Goal: Navigation & Orientation: Find specific page/section

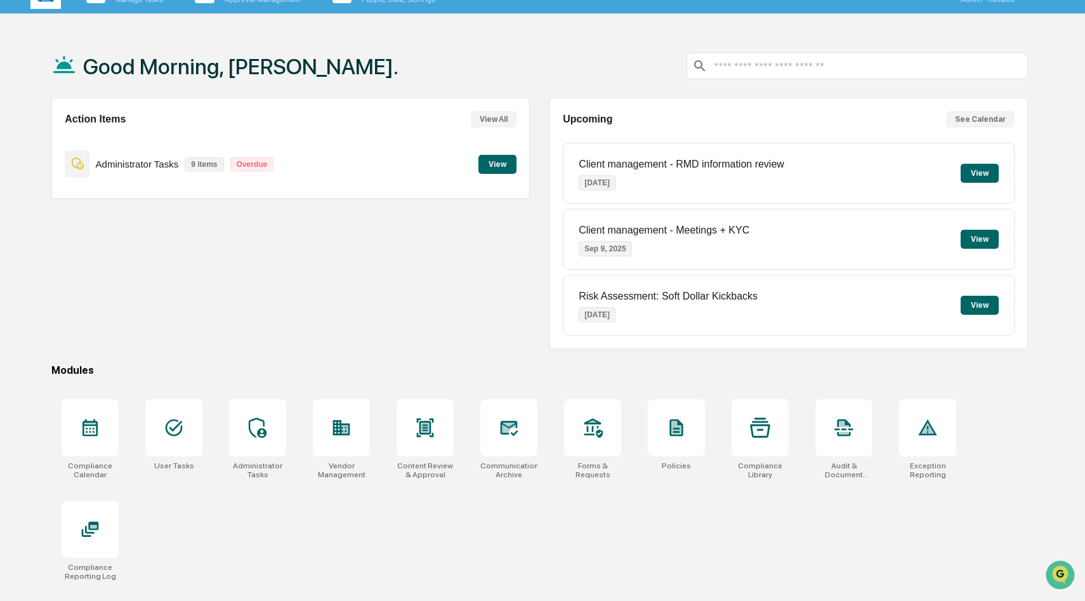
scroll to position [37, 0]
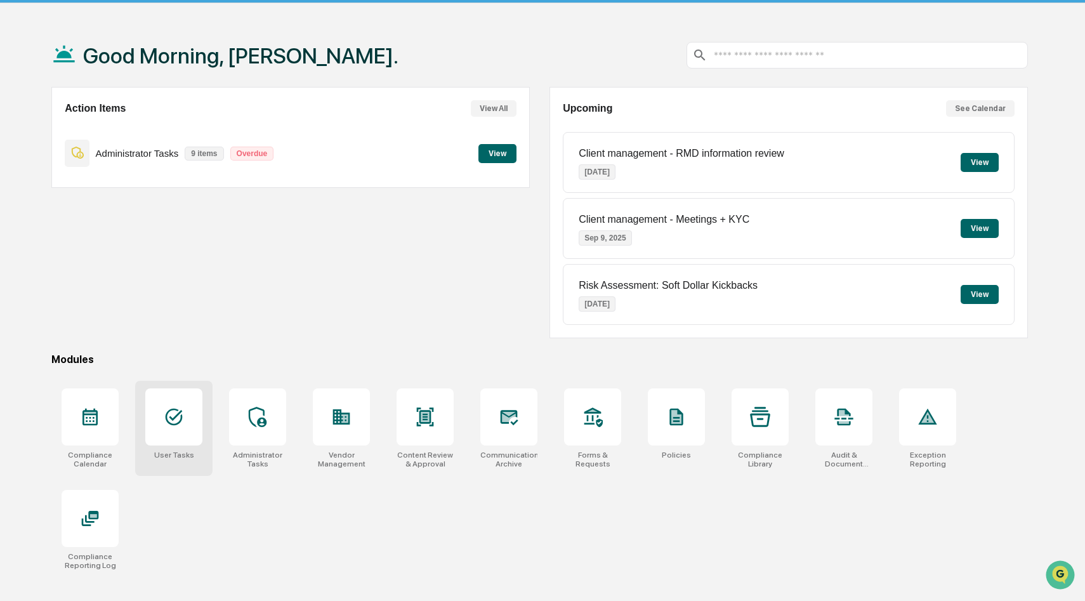
click at [180, 412] on icon at bounding box center [174, 416] width 17 height 17
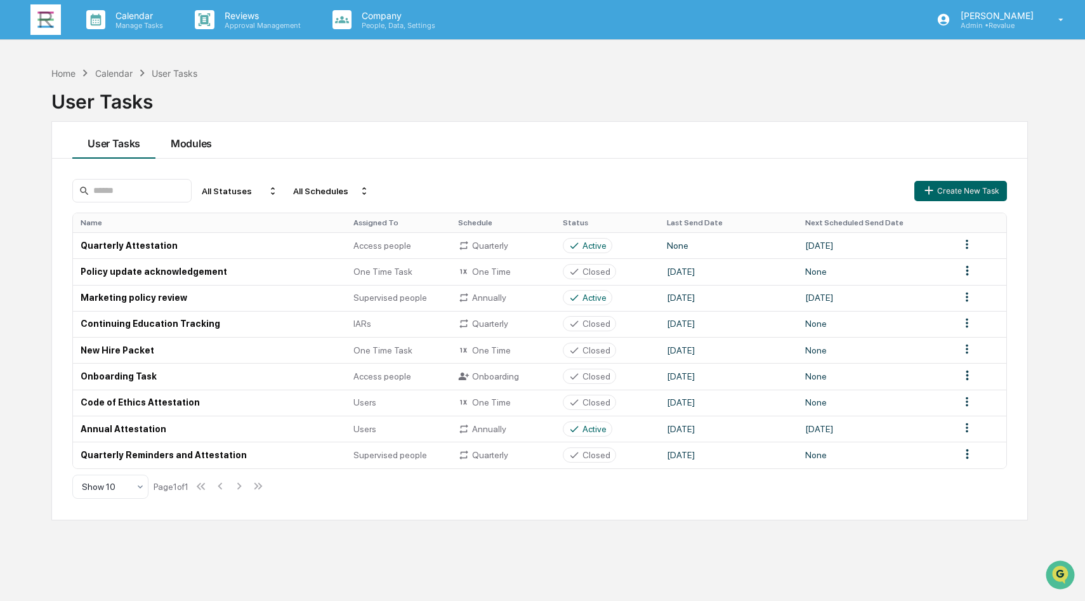
click at [197, 140] on button "Modules" at bounding box center [191, 140] width 72 height 37
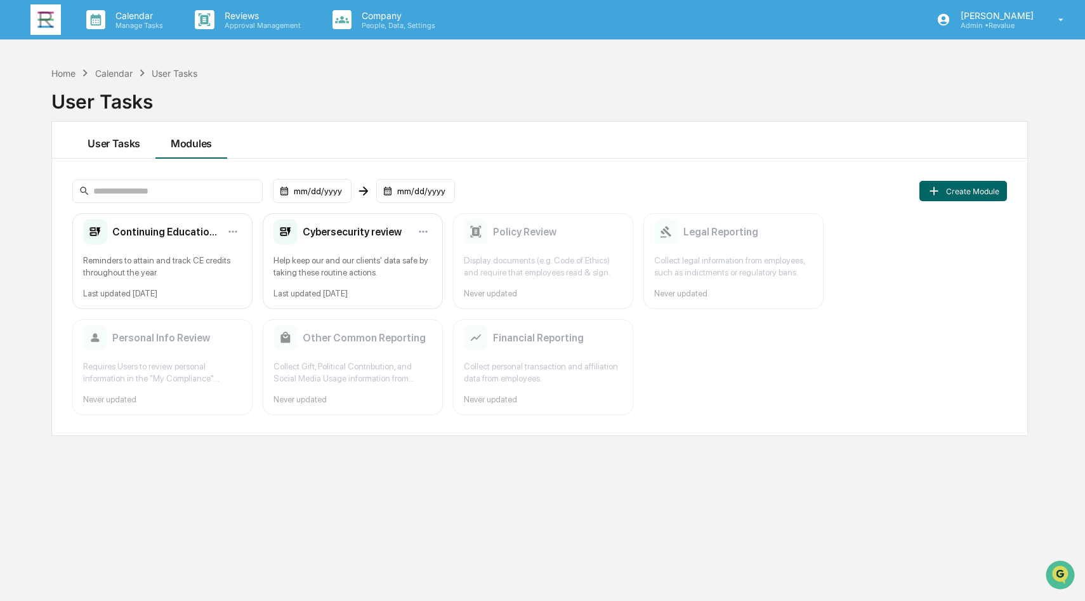
click at [123, 147] on button "User Tasks" at bounding box center [113, 140] width 83 height 37
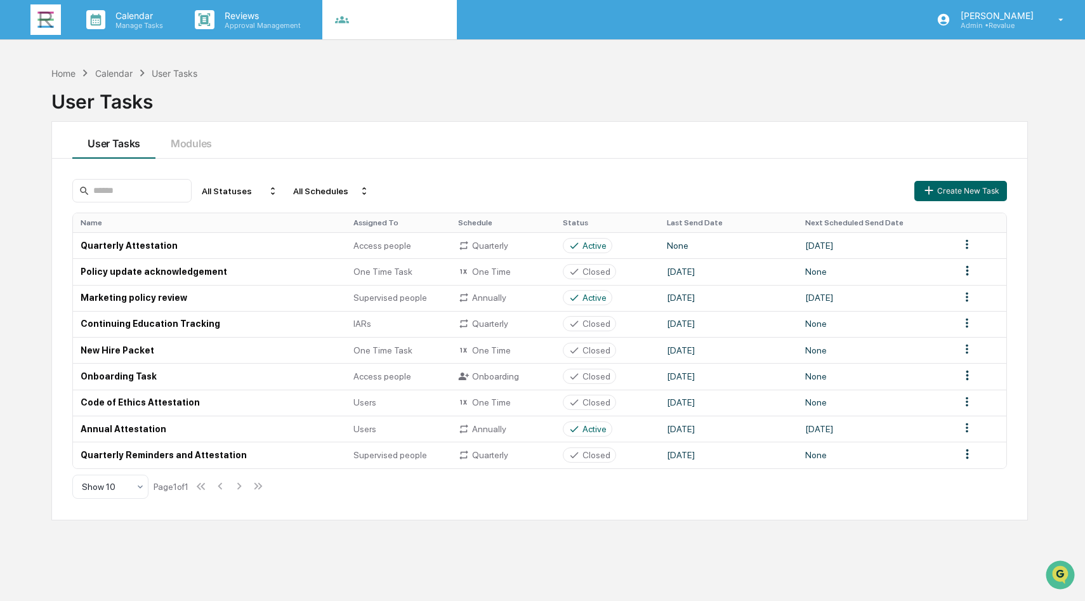
click at [340, 23] on icon at bounding box center [341, 19] width 19 height 19
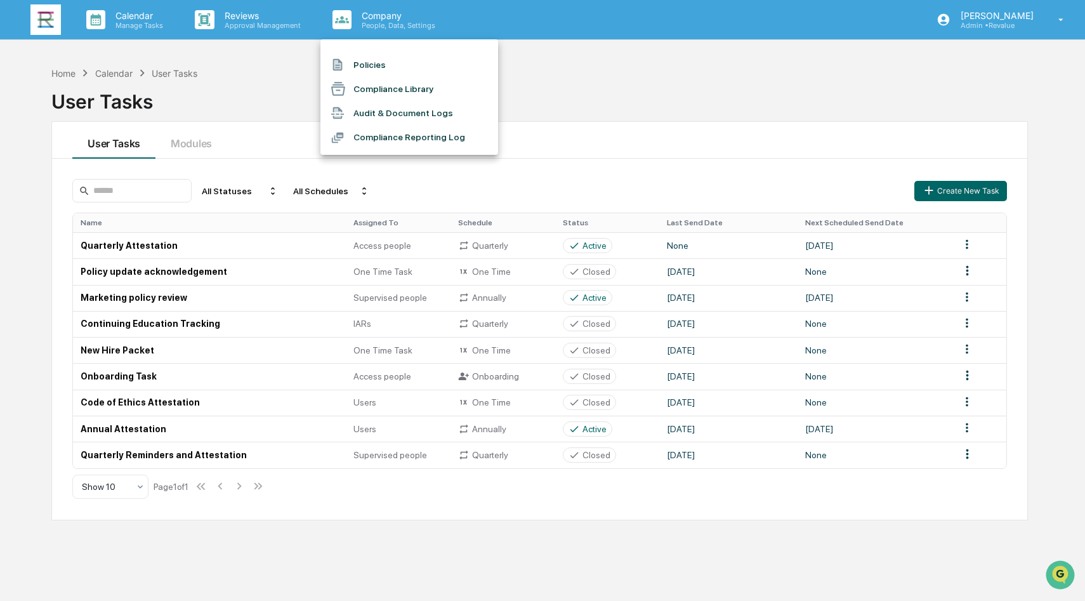
click at [792, 39] on div at bounding box center [542, 300] width 1085 height 601
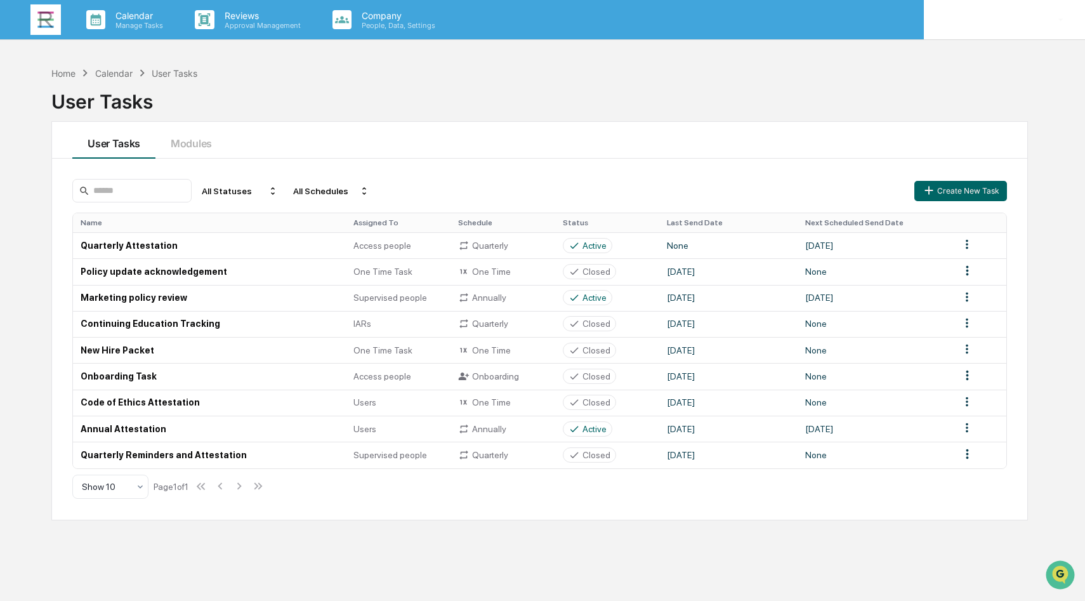
click at [1068, 14] on icon at bounding box center [1061, 20] width 22 height 12
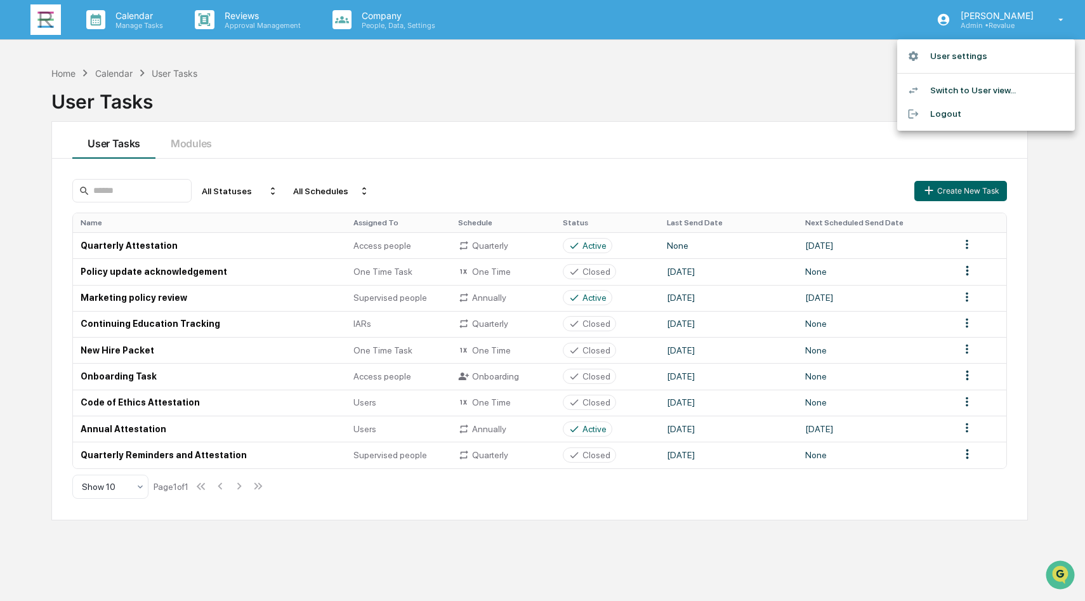
click at [994, 92] on li "Switch to User view..." at bounding box center [986, 90] width 178 height 23
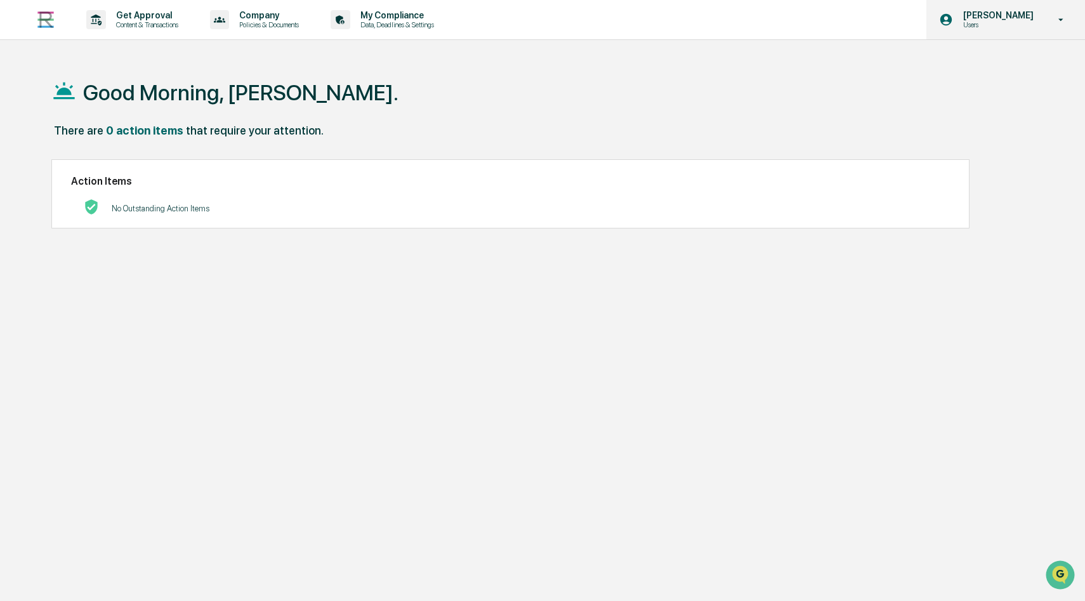
click at [1024, 15] on p "[PERSON_NAME]" at bounding box center [996, 15] width 87 height 10
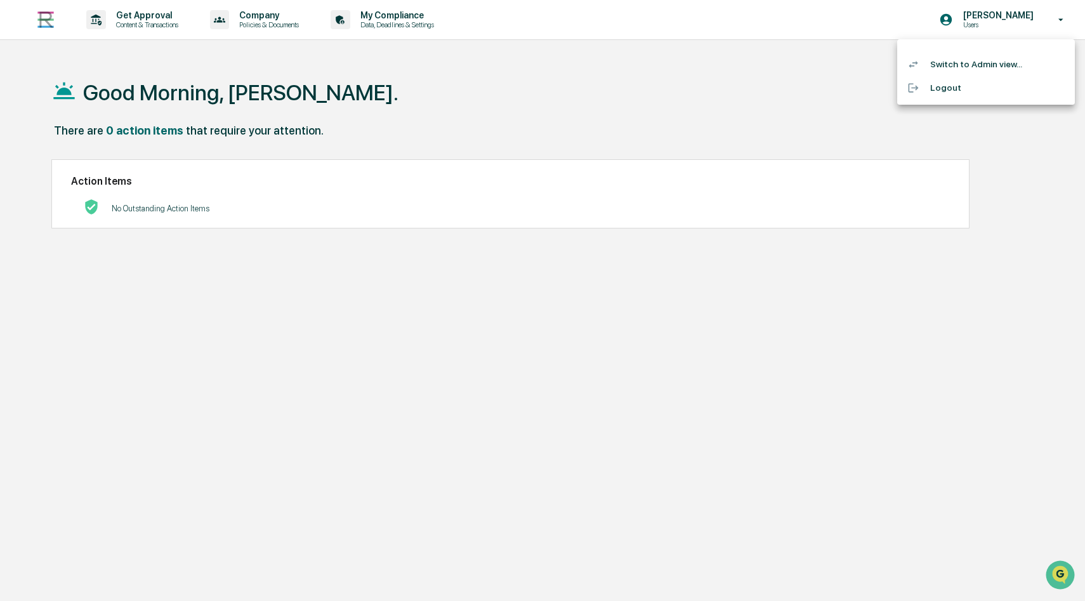
click at [985, 70] on li "Switch to Admin view..." at bounding box center [986, 64] width 178 height 23
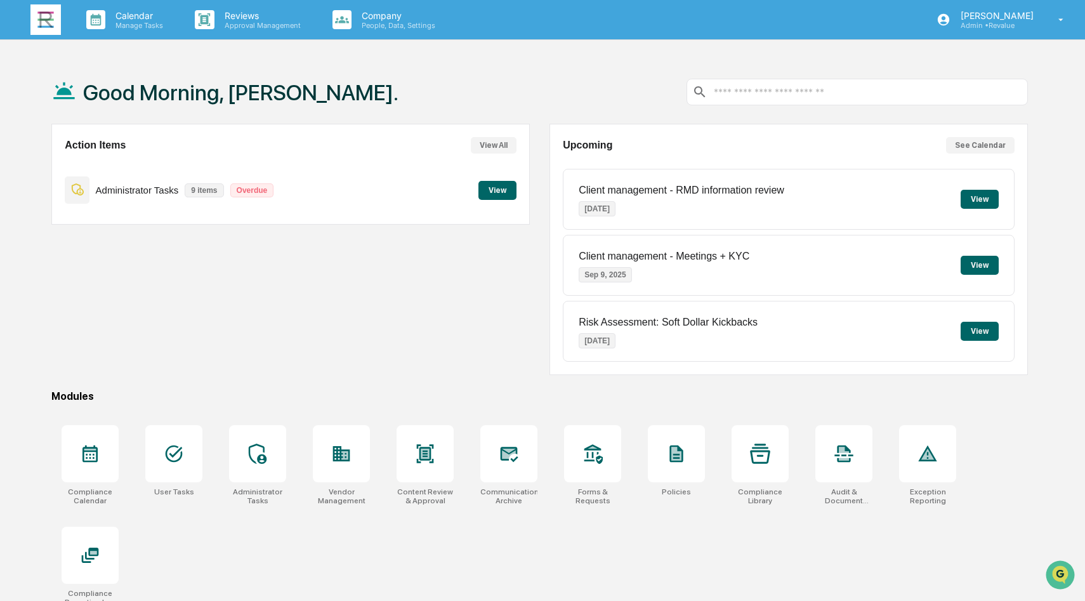
click at [502, 188] on button "View" at bounding box center [497, 190] width 38 height 19
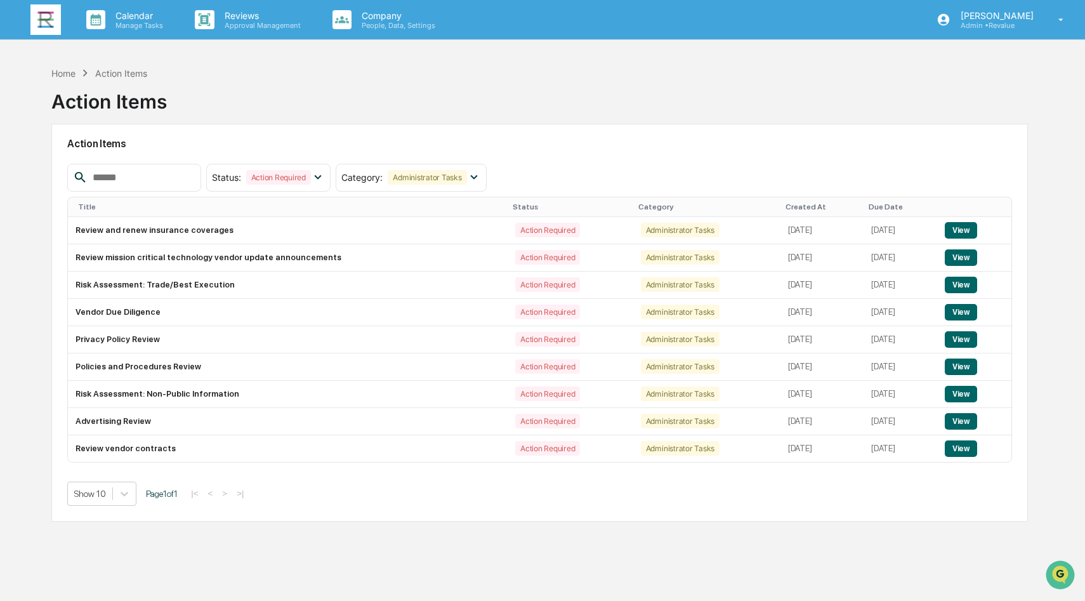
click at [44, 17] on img at bounding box center [45, 19] width 30 height 30
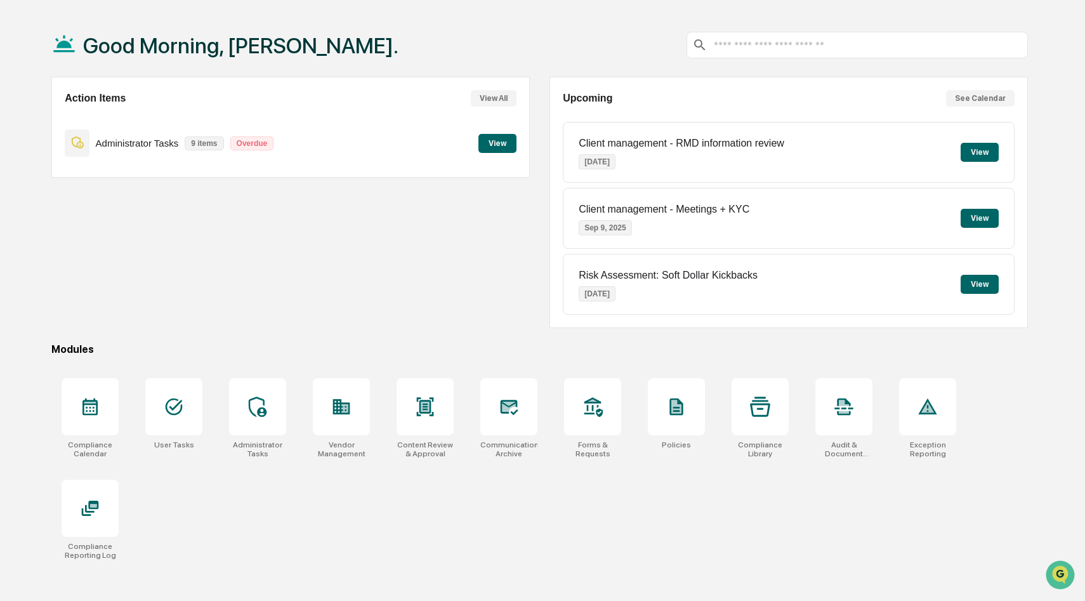
scroll to position [60, 0]
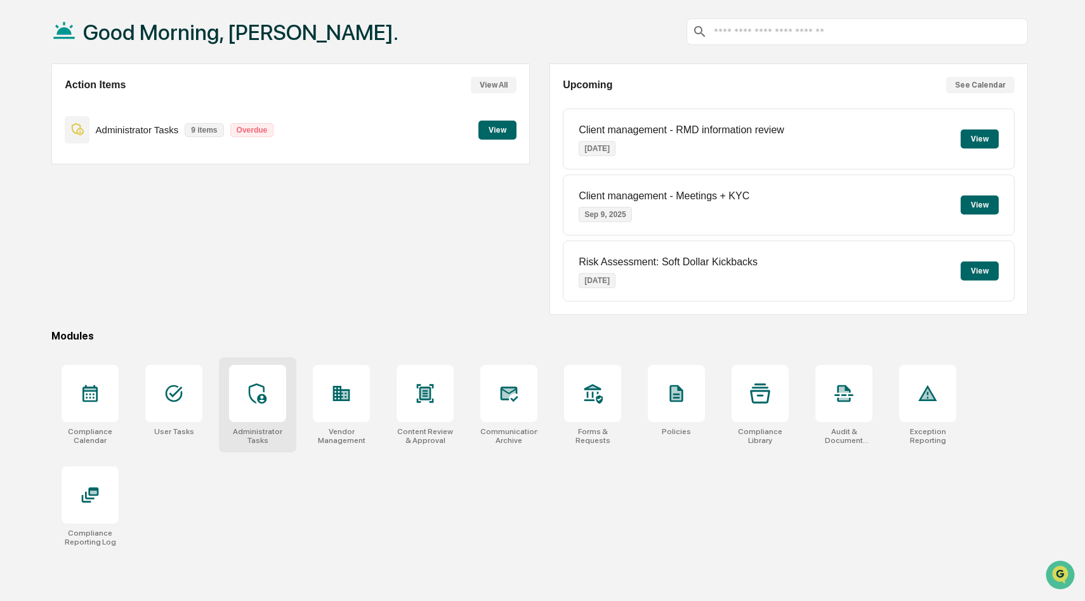
click at [276, 398] on div at bounding box center [257, 393] width 57 height 57
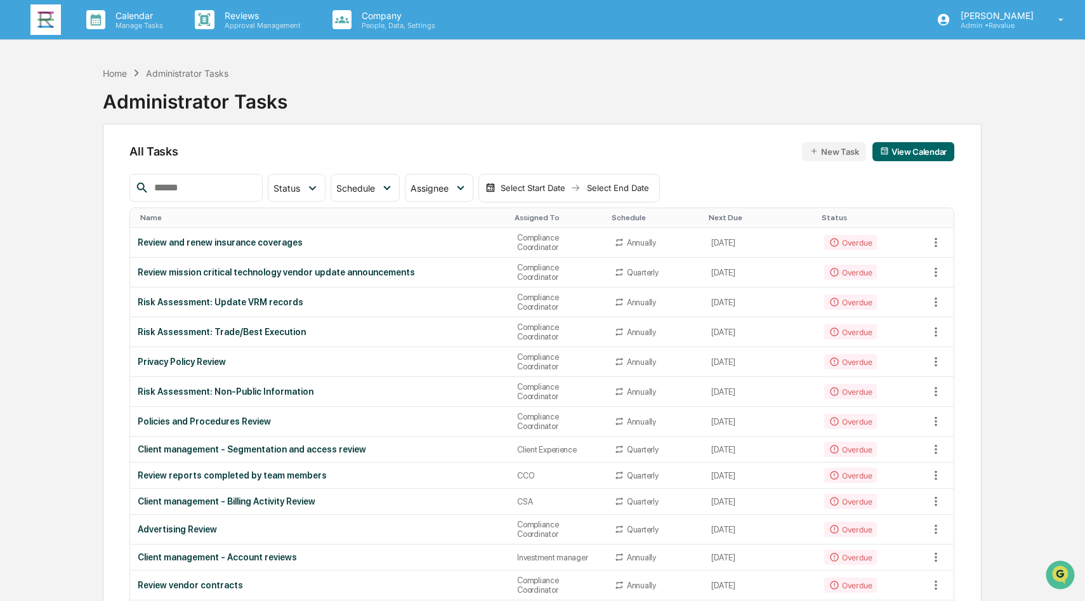
click at [46, 16] on img at bounding box center [45, 19] width 30 height 30
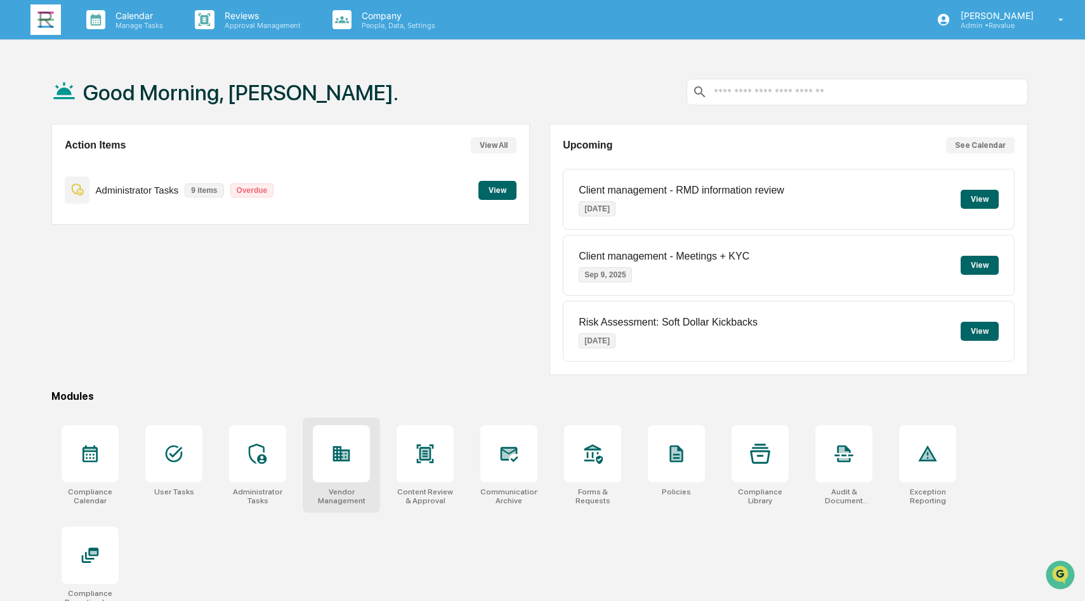
click at [341, 452] on icon at bounding box center [341, 453] width 17 height 15
